Goal: Find specific page/section: Find specific page/section

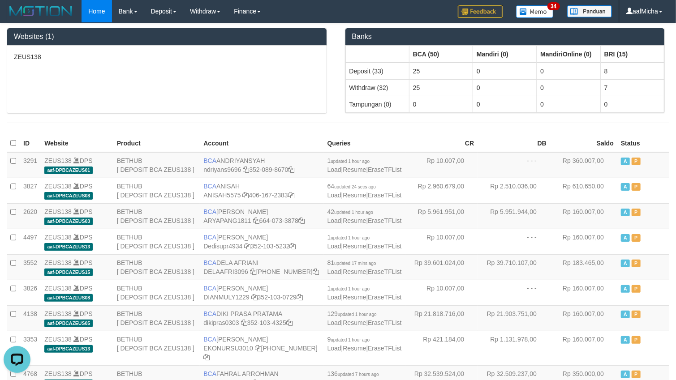
click at [392, 123] on hr at bounding box center [338, 123] width 662 height 0
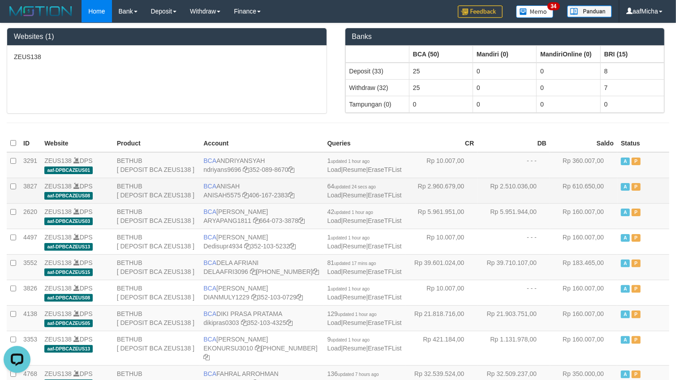
drag, startPoint x: 209, startPoint y: 193, endPoint x: 267, endPoint y: 193, distance: 58.7
click at [267, 193] on td "BCA ANISAH ANISAH5575 406-167-2383" at bounding box center [262, 191] width 124 height 26
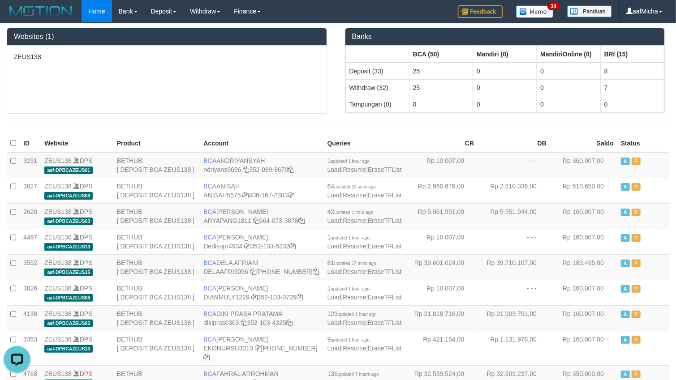
copy td "BCA ANISAH"
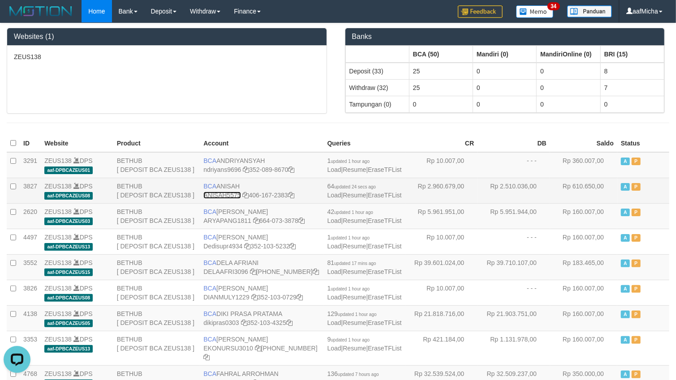
click at [224, 199] on link "ANISAH5575" at bounding box center [221, 195] width 37 height 7
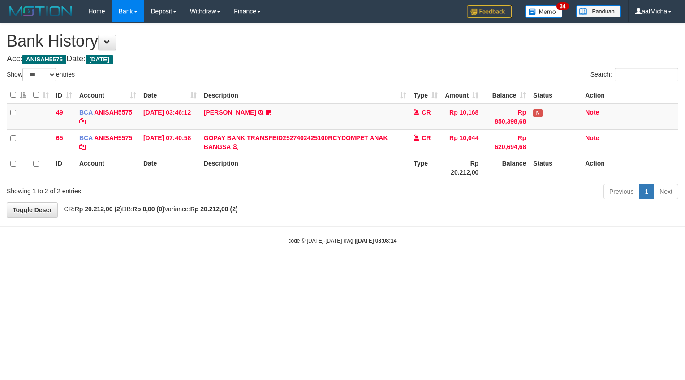
select select "***"
click at [99, 19] on link "Home" at bounding box center [97, 11] width 30 height 22
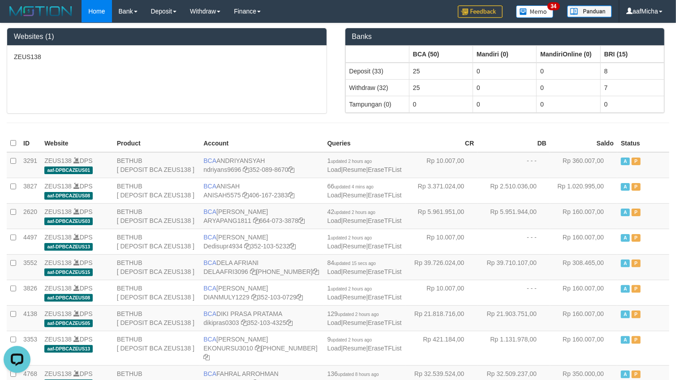
click at [357, 128] on div at bounding box center [338, 123] width 676 height 18
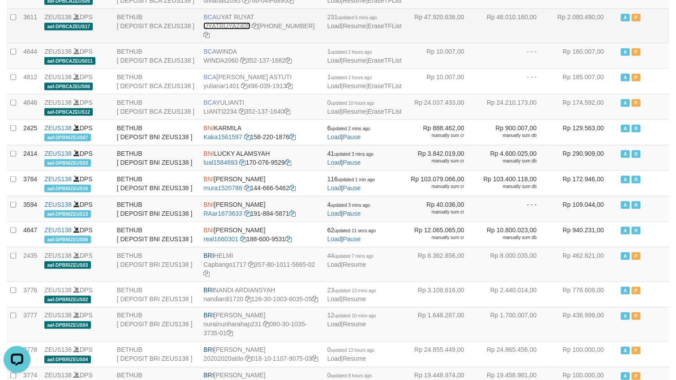
click at [233, 30] on link "UYATRUYA2405" at bounding box center [226, 25] width 47 height 7
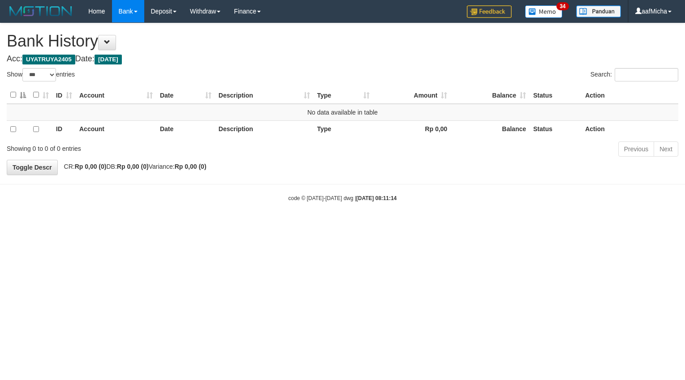
select select "***"
click at [98, 9] on link "Home" at bounding box center [97, 11] width 30 height 22
